Goal: Information Seeking & Learning: Learn about a topic

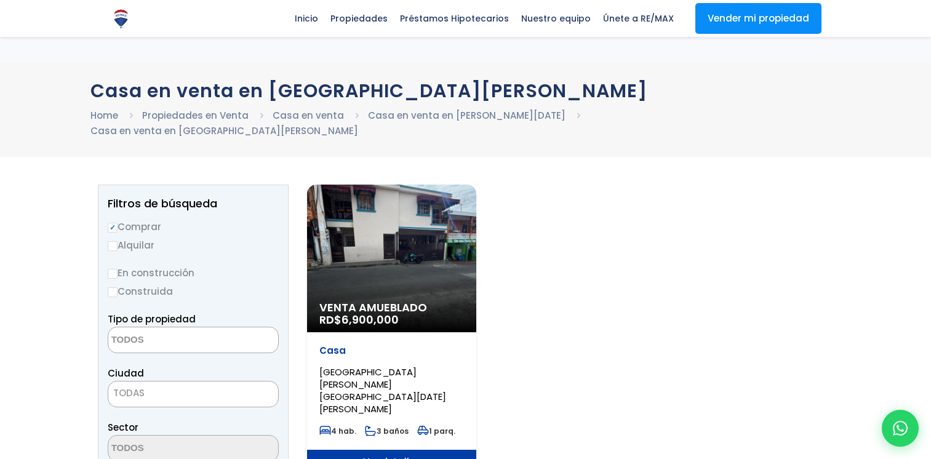
select select
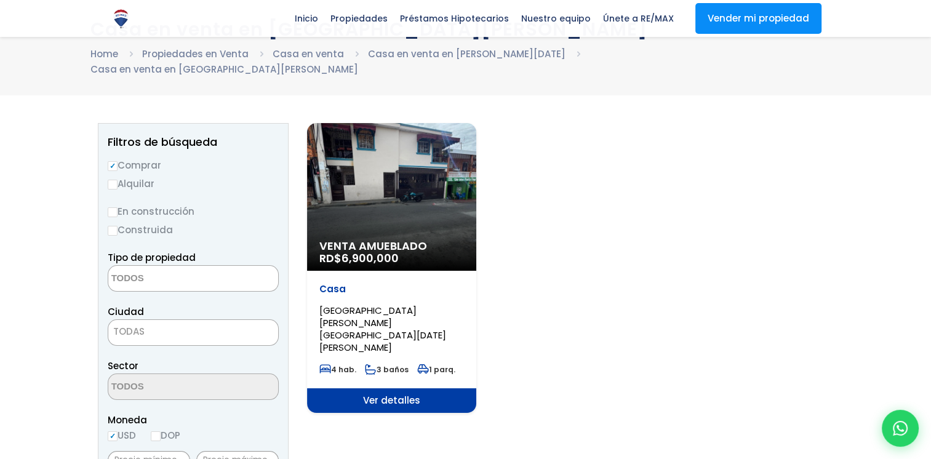
click at [389, 388] on span "Ver detalles" at bounding box center [391, 400] width 169 height 25
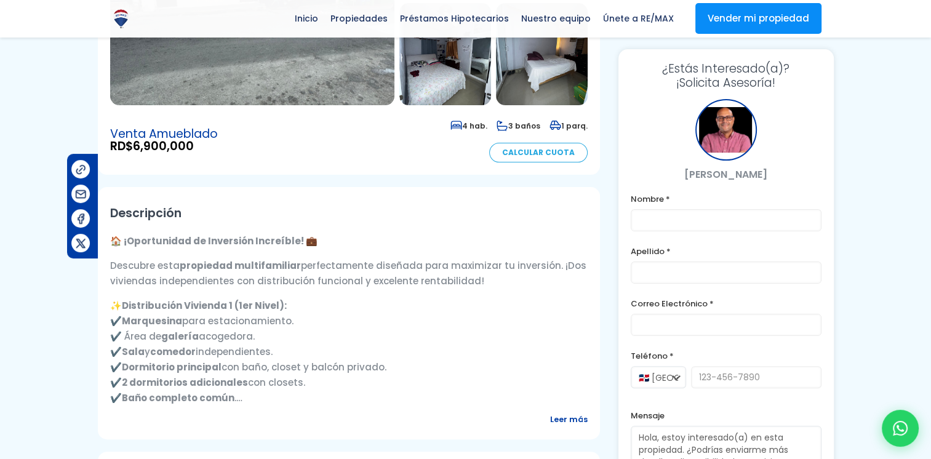
scroll to position [246, 0]
click at [575, 417] on span "Leer más" at bounding box center [569, 418] width 38 height 15
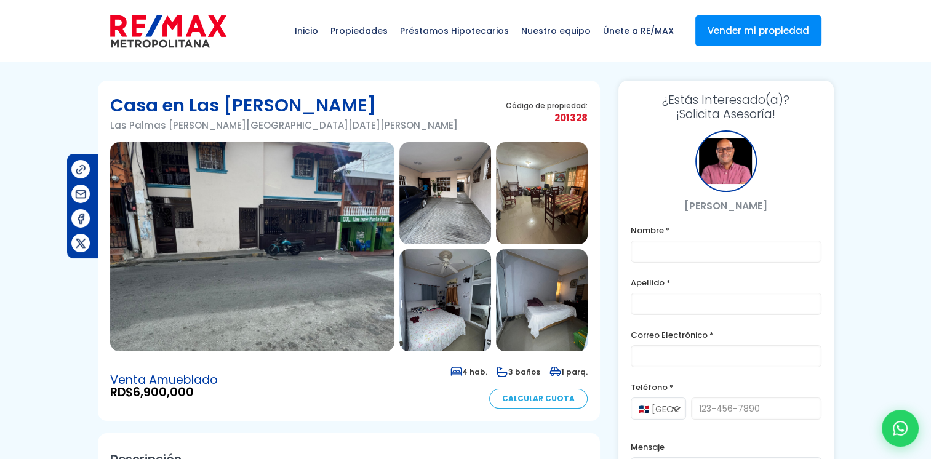
scroll to position [0, 0]
